Goal: Task Accomplishment & Management: Manage account settings

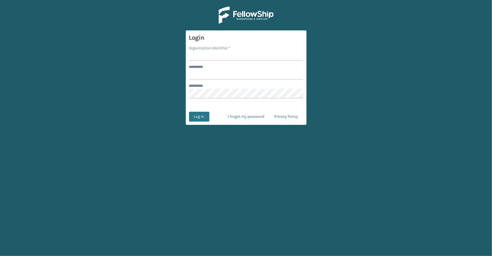
type input "*****"
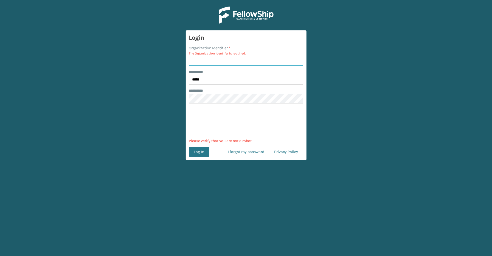
click at [211, 62] on input "Organization Identifier *" at bounding box center [246, 61] width 114 height 10
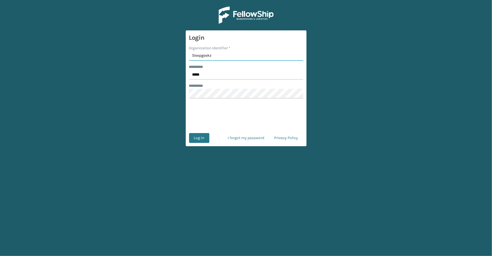
type input "Sleepgeekz"
click at [189, 133] on button "Log In" at bounding box center [199, 138] width 20 height 10
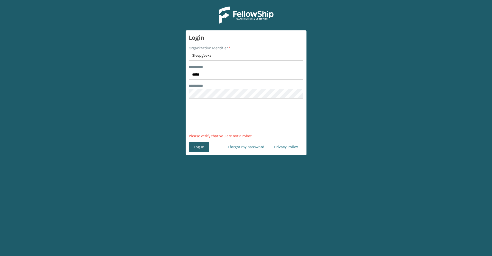
click at [202, 148] on main "Login Organization Identifier * Sleepgeekz ******** * ***** ******** * 0cAFcWeA…" at bounding box center [246, 128] width 492 height 256
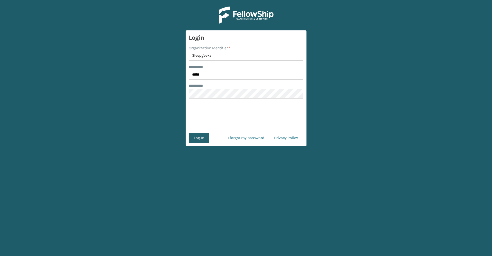
click at [202, 138] on button "Log In" at bounding box center [199, 138] width 20 height 10
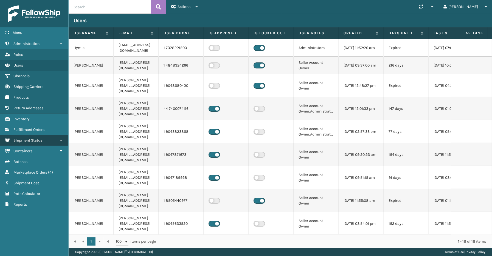
click at [21, 138] on span "Shipment Status" at bounding box center [27, 140] width 29 height 5
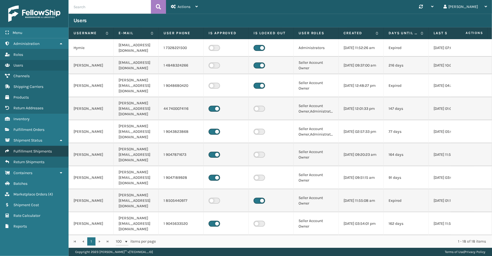
click at [22, 151] on link "Fulfillment Shipments" at bounding box center [34, 151] width 68 height 11
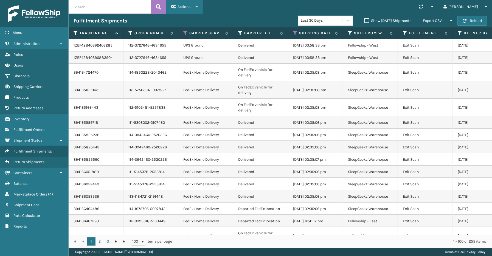
click at [179, 3] on div "Actions" at bounding box center [184, 7] width 27 height 14
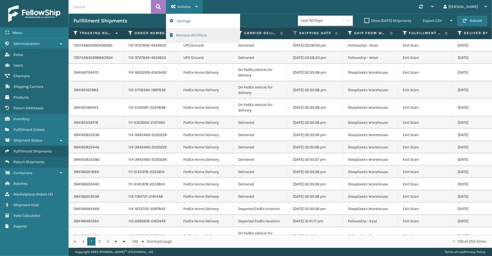
click at [180, 34] on button "Remove All Filters" at bounding box center [202, 35] width 73 height 14
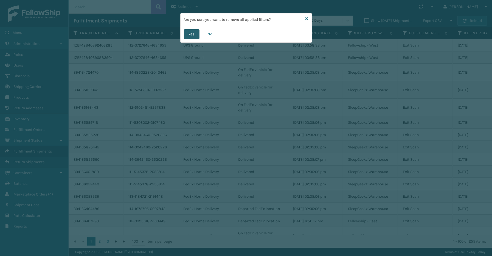
click at [193, 36] on button "Yes" at bounding box center [192, 34] width 16 height 10
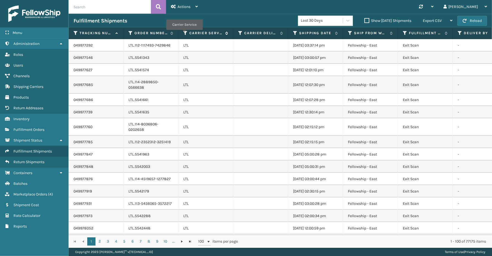
click at [184, 34] on icon at bounding box center [185, 33] width 4 height 5
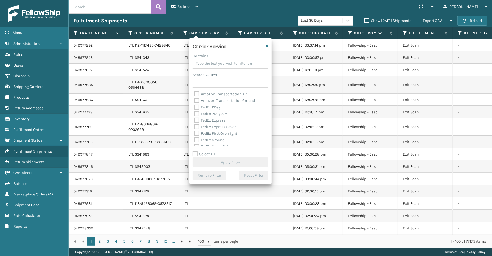
click at [204, 155] on label "Select All" at bounding box center [204, 154] width 22 height 5
click at [204, 152] on input "Select All" at bounding box center [234, 151] width 82 height 1
checkbox input "true"
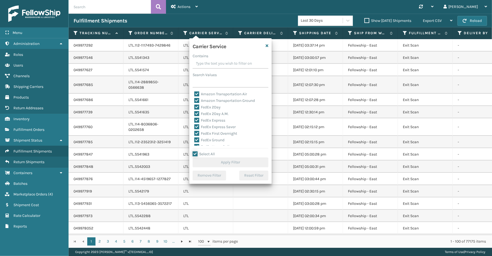
checkbox input "true"
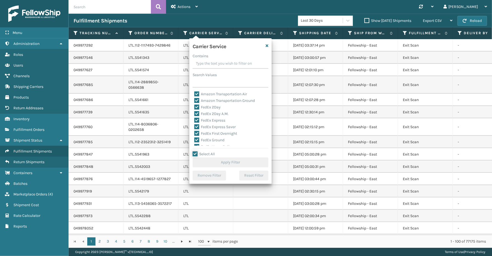
checkbox input "true"
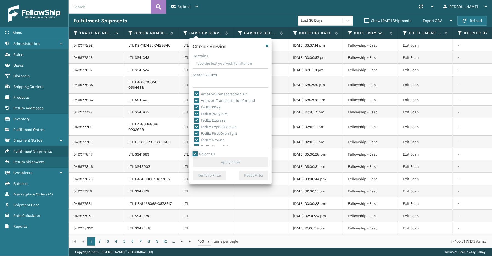
checkbox input "true"
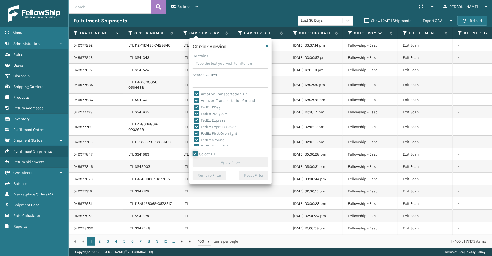
checkbox input "true"
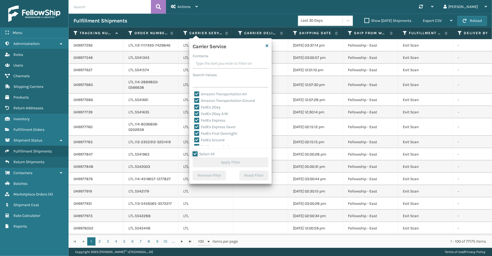
checkbox input "true"
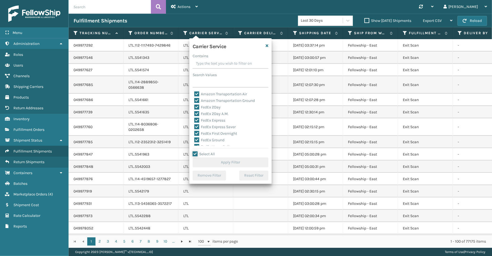
checkbox input "true"
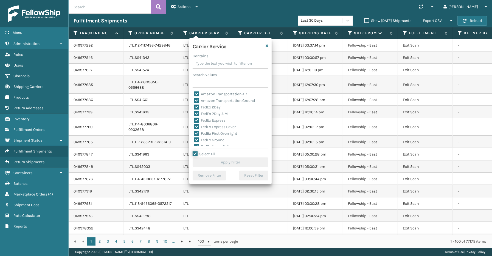
checkbox input "true"
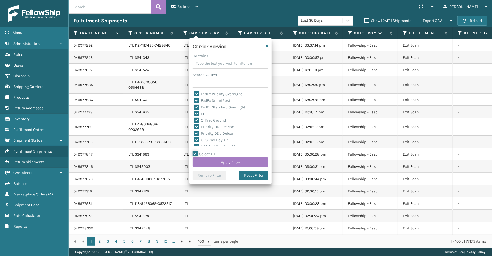
scroll to position [61, 0]
click at [199, 112] on label "LTL" at bounding box center [200, 112] width 12 height 5
click at [194, 112] on input "LTL" at bounding box center [194, 111] width 0 height 4
checkbox input "false"
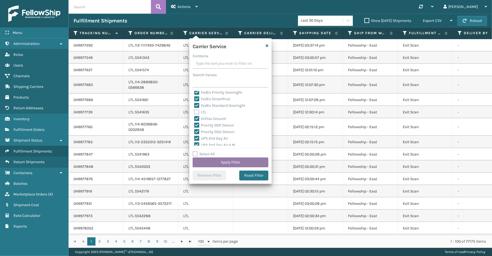
click at [219, 165] on button "Apply Filter" at bounding box center [231, 163] width 76 height 10
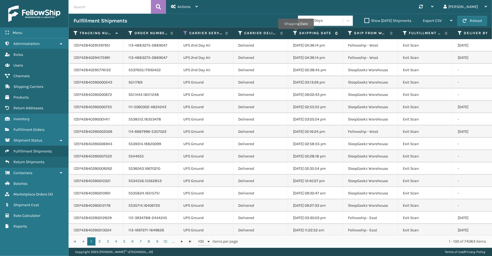
click at [296, 33] on icon at bounding box center [295, 33] width 4 height 5
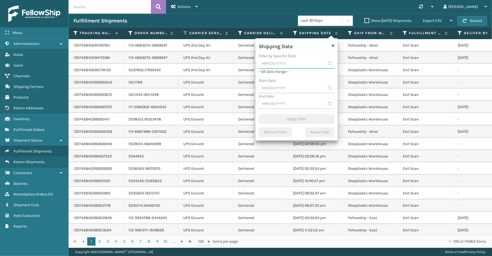
click at [328, 62] on input "text" at bounding box center [297, 64] width 76 height 10
click at [283, 113] on div "14" at bounding box center [284, 113] width 8 height 8
type input "[DATE]"
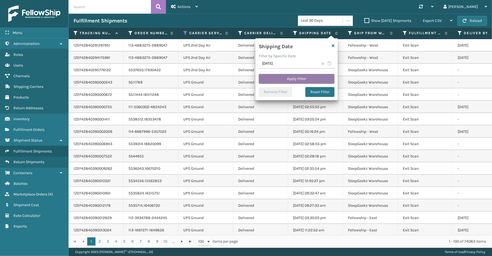
click at [295, 78] on button "Apply Filter" at bounding box center [297, 79] width 76 height 10
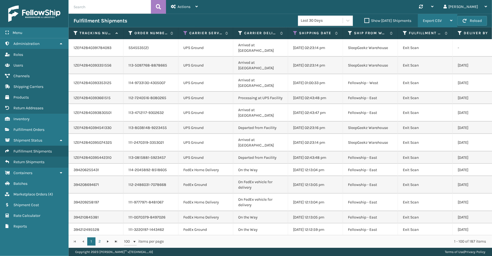
click at [440, 19] on span "Export CSV" at bounding box center [432, 20] width 19 height 5
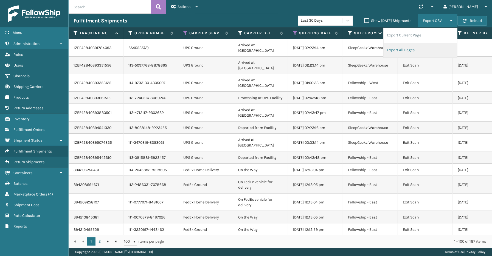
click at [425, 49] on li "Export All Pages" at bounding box center [419, 50] width 73 height 15
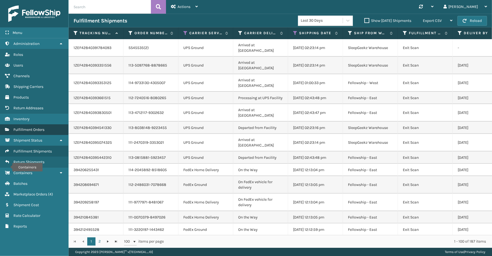
click at [27, 128] on span "Fulfillment Orders" at bounding box center [28, 130] width 31 height 5
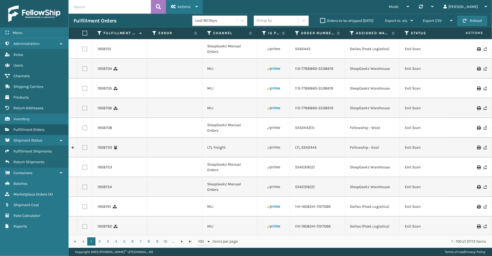
click at [185, 7] on span "Actions" at bounding box center [183, 6] width 13 height 5
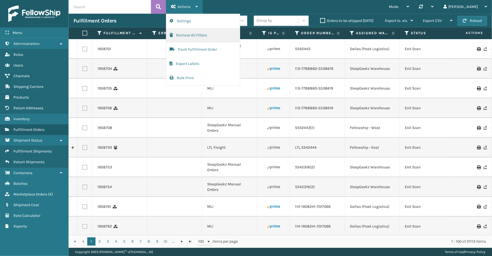
click at [185, 36] on button "Remove All Filters" at bounding box center [202, 35] width 73 height 14
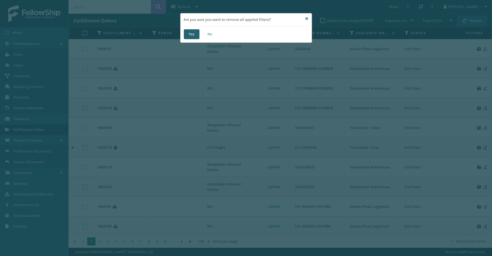
click at [191, 36] on button "Yes" at bounding box center [192, 34] width 16 height 10
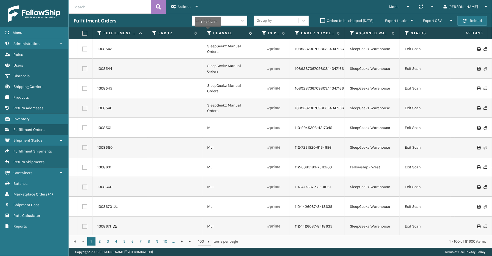
click at [208, 31] on icon at bounding box center [209, 33] width 4 height 5
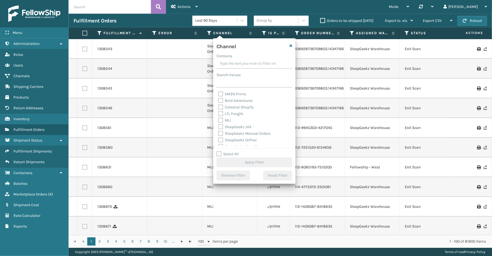
click at [228, 155] on label "Select All" at bounding box center [227, 154] width 22 height 5
click at [228, 152] on input "Select All" at bounding box center [257, 151] width 82 height 1
checkbox input "true"
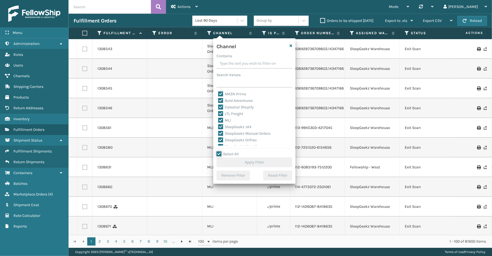
checkbox input "true"
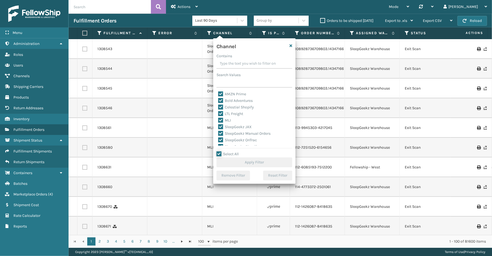
checkbox input "true"
click at [228, 117] on div "LTL Freight" at bounding box center [254, 114] width 72 height 7
click at [230, 114] on label "LTL Freight" at bounding box center [230, 114] width 25 height 5
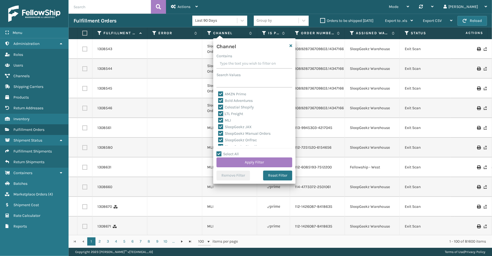
click at [218, 114] on input "LTL Freight" at bounding box center [218, 113] width 0 height 4
checkbox input "false"
click at [238, 162] on button "Apply Filter" at bounding box center [254, 163] width 76 height 10
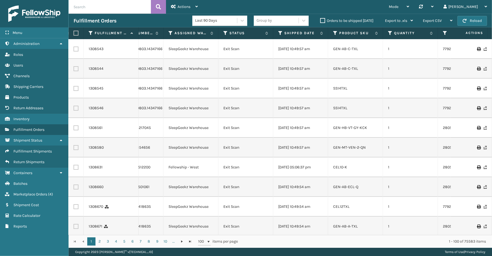
scroll to position [0, 195]
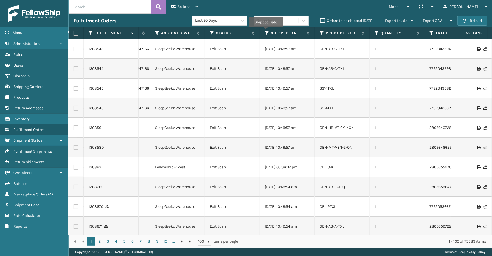
click at [266, 31] on icon at bounding box center [267, 33] width 4 height 5
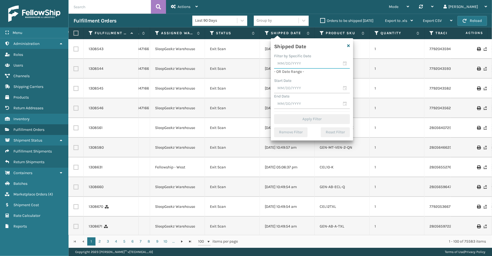
click at [345, 64] on input "text" at bounding box center [312, 64] width 76 height 10
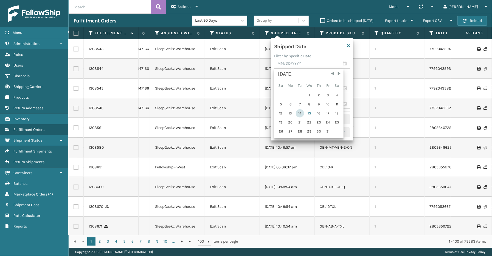
click at [301, 112] on div "14" at bounding box center [300, 113] width 8 height 8
type input "[DATE]"
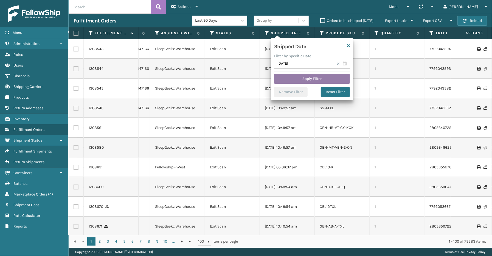
click at [310, 80] on button "Apply Filter" at bounding box center [312, 79] width 76 height 10
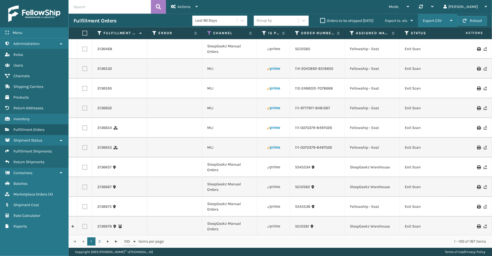
click at [434, 19] on span "Export CSV" at bounding box center [432, 20] width 19 height 5
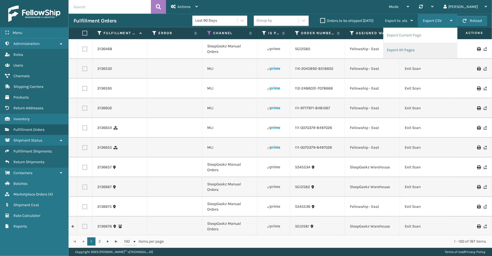
click at [412, 47] on li "Export All Pages" at bounding box center [419, 50] width 73 height 15
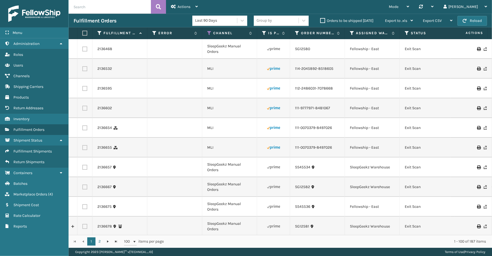
drag, startPoint x: 34, startPoint y: 242, endPoint x: 44, endPoint y: 211, distance: 32.3
click at [34, 242] on div "Menu Administration Roles Users Channels Shipping Carriers Products Return Addr…" at bounding box center [34, 128] width 69 height 256
click at [154, 34] on icon at bounding box center [154, 33] width 4 height 5
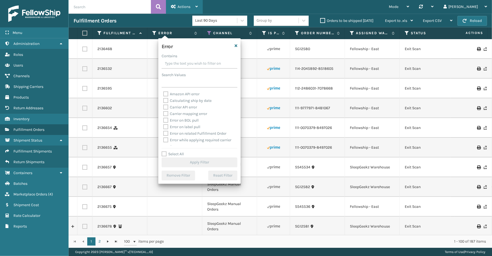
click at [194, 5] on div "Actions" at bounding box center [184, 7] width 27 height 14
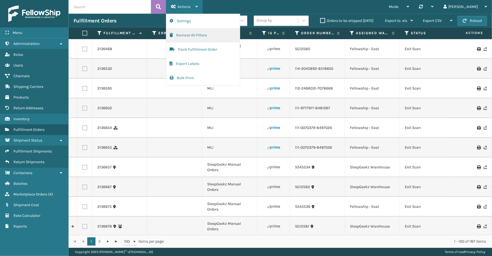
click at [191, 35] on button "Remove All Filters" at bounding box center [202, 35] width 73 height 14
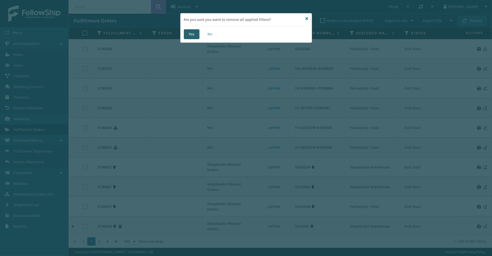
click at [190, 35] on button "Yes" at bounding box center [192, 34] width 16 height 10
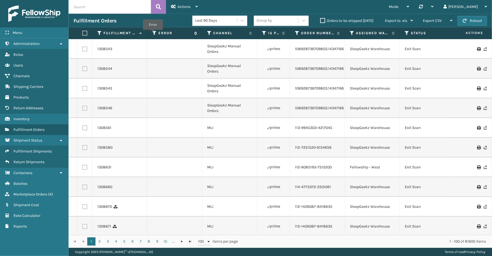
click at [153, 33] on icon at bounding box center [154, 33] width 4 height 5
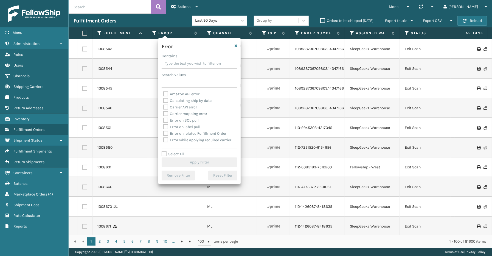
click at [180, 156] on label "Select All" at bounding box center [173, 154] width 22 height 5
click at [180, 152] on input "Select All" at bounding box center [203, 151] width 82 height 1
checkbox input "true"
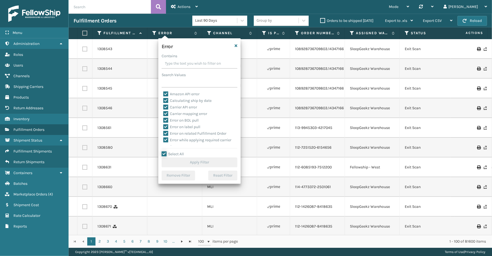
checkbox input "true"
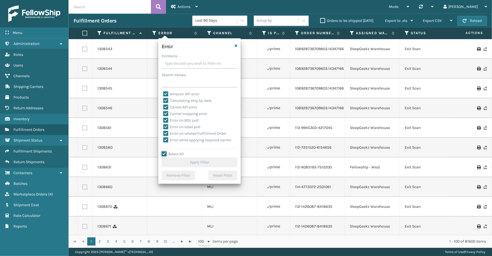
checkbox input "true"
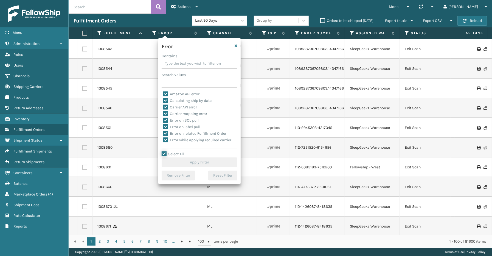
checkbox input "true"
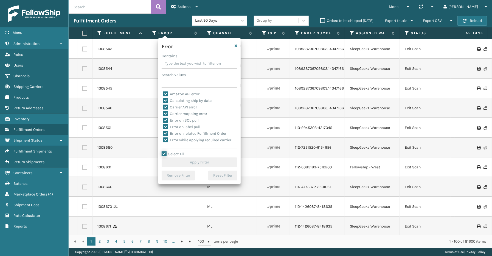
checkbox input "true"
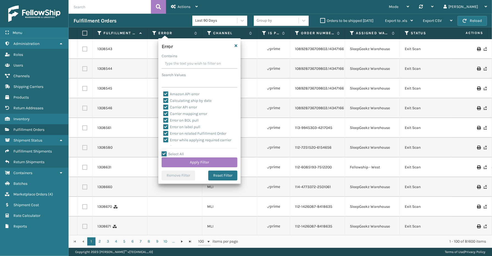
scroll to position [123, 0]
click at [188, 142] on label "To be cancelled" at bounding box center [179, 142] width 33 height 5
click at [163, 142] on input "To be cancelled" at bounding box center [163, 142] width 0 height 4
checkbox input "false"
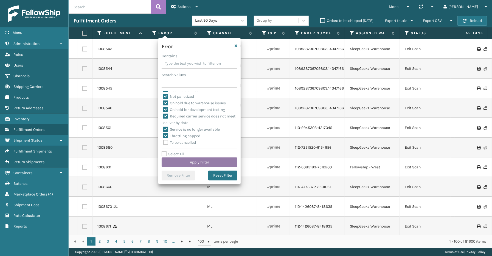
click at [188, 163] on button "Apply Filter" at bounding box center [200, 163] width 76 height 10
